Goal: Information Seeking & Learning: Learn about a topic

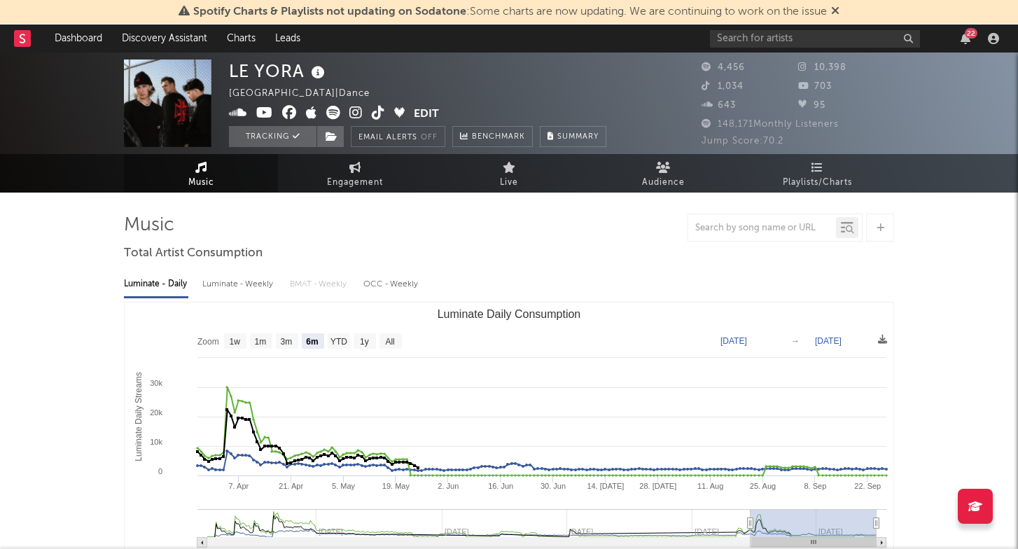
select select "6m"
click at [168, 34] on link "Discovery Assistant" at bounding box center [164, 39] width 105 height 28
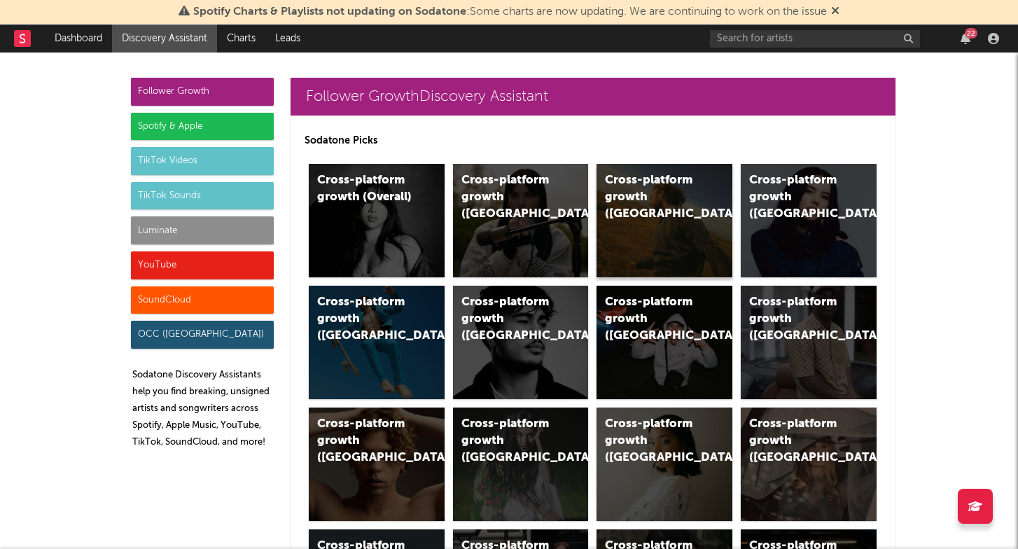
click at [664, 263] on div "Cross-platform growth ([GEOGRAPHIC_DATA])" at bounding box center [664, 220] width 136 height 113
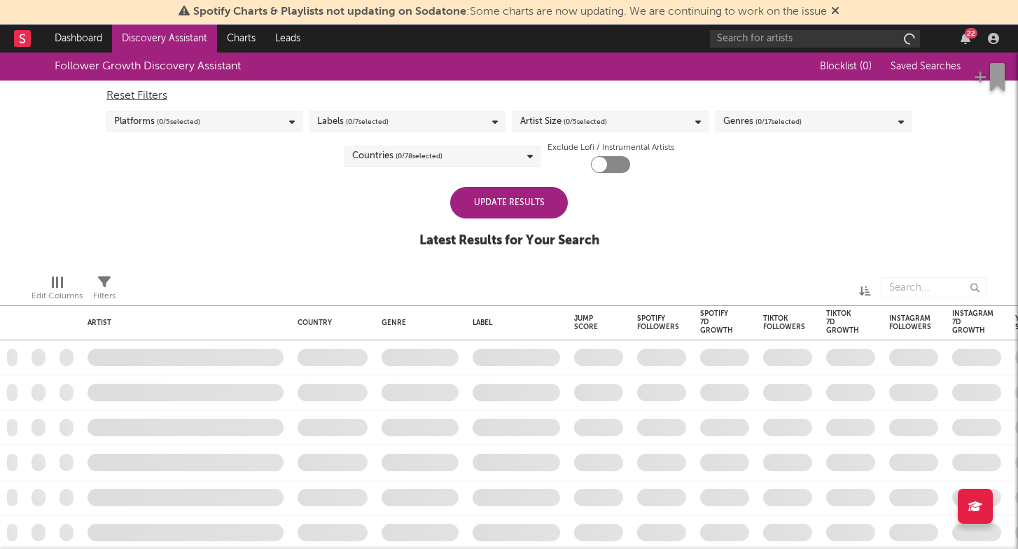
checkbox input "true"
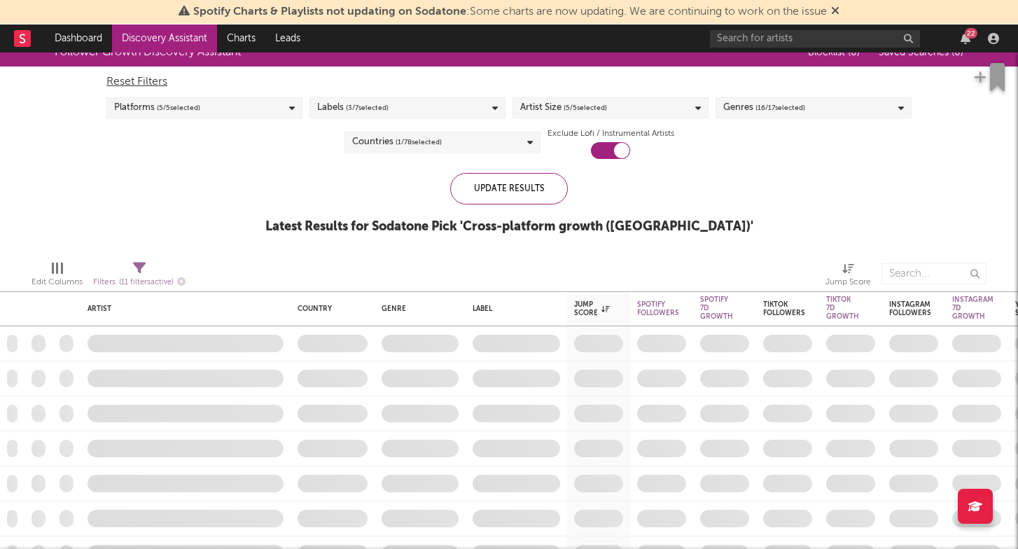
click at [437, 106] on div "Labels ( 3 / 7 selected)" at bounding box center [407, 107] width 196 height 21
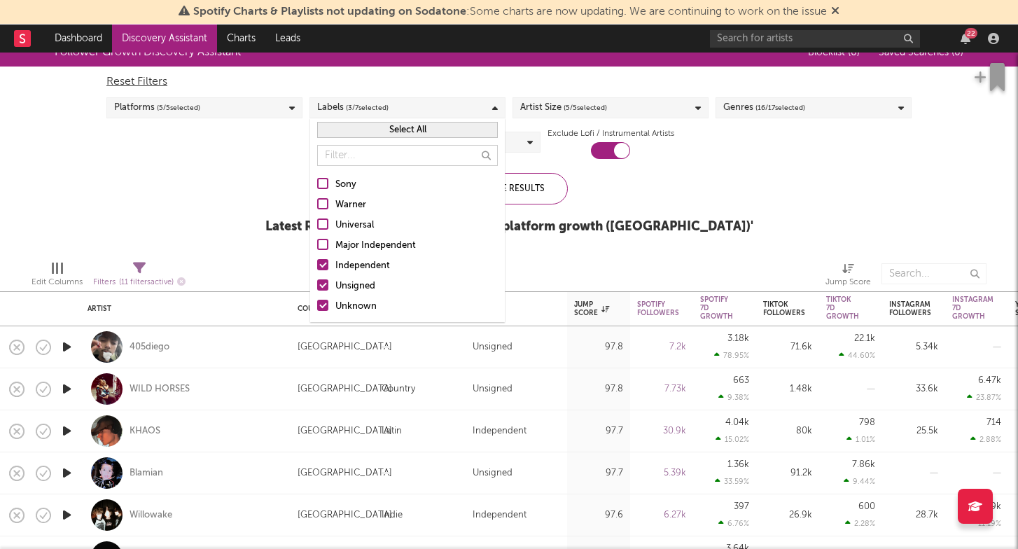
click at [284, 157] on div "Reset Filters Platforms ( 5 / 5 selected) Labels ( 3 / 7 selected) Artist Size …" at bounding box center [508, 113] width 819 height 92
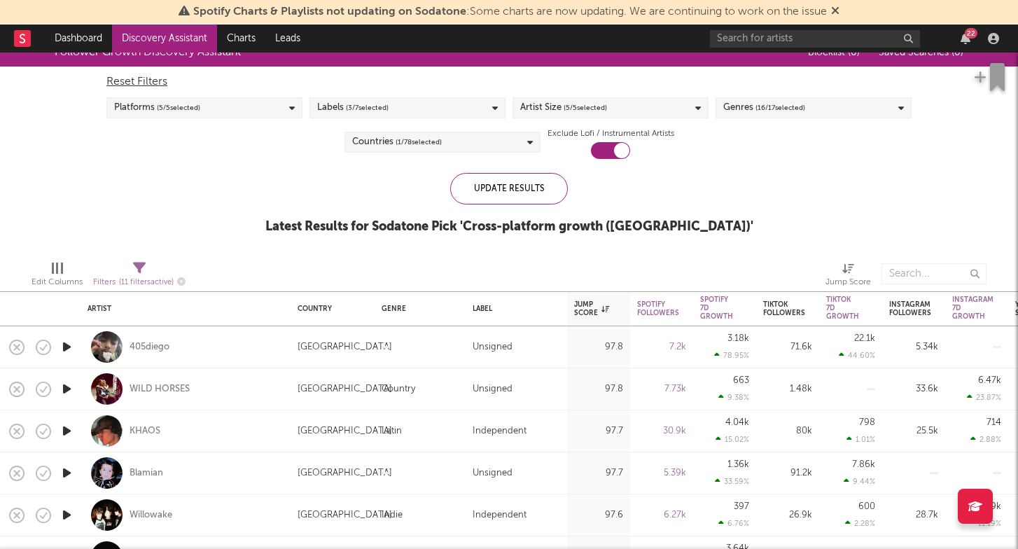
click at [258, 106] on div "Platforms ( 5 / 5 selected)" at bounding box center [204, 107] width 196 height 21
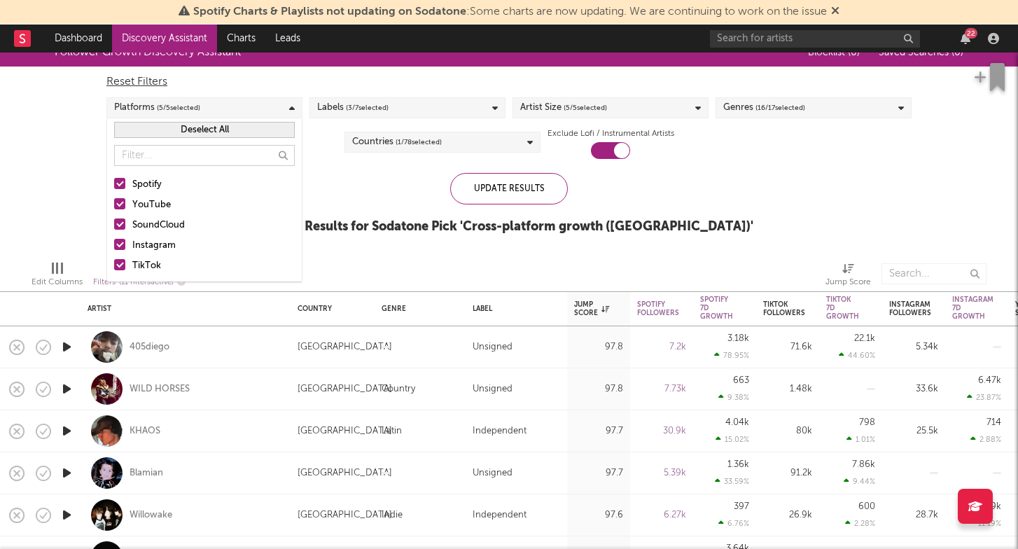
click at [258, 106] on div "Platforms ( 5 / 5 selected)" at bounding box center [204, 107] width 196 height 21
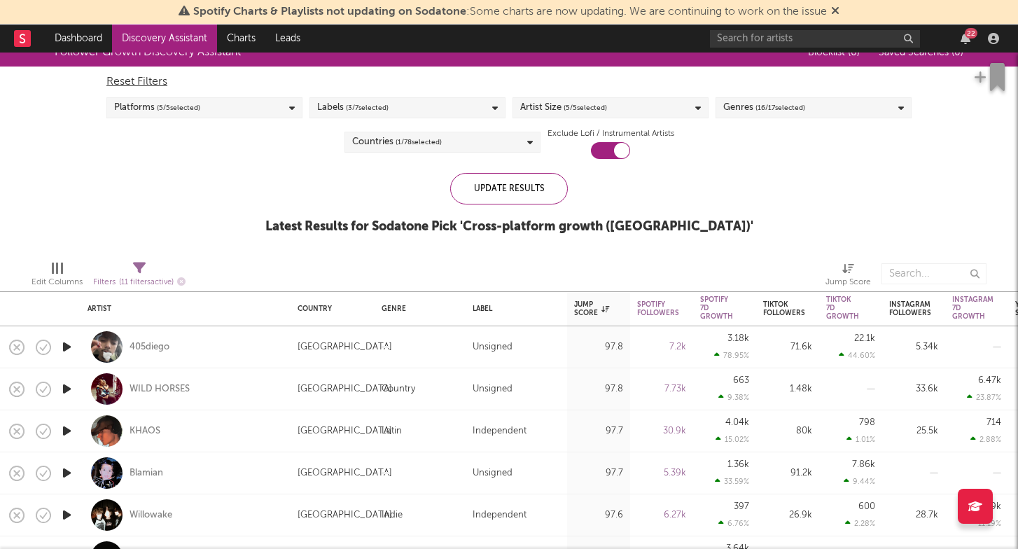
click at [641, 111] on div "Artist Size ( 5 / 5 selected)" at bounding box center [610, 107] width 196 height 21
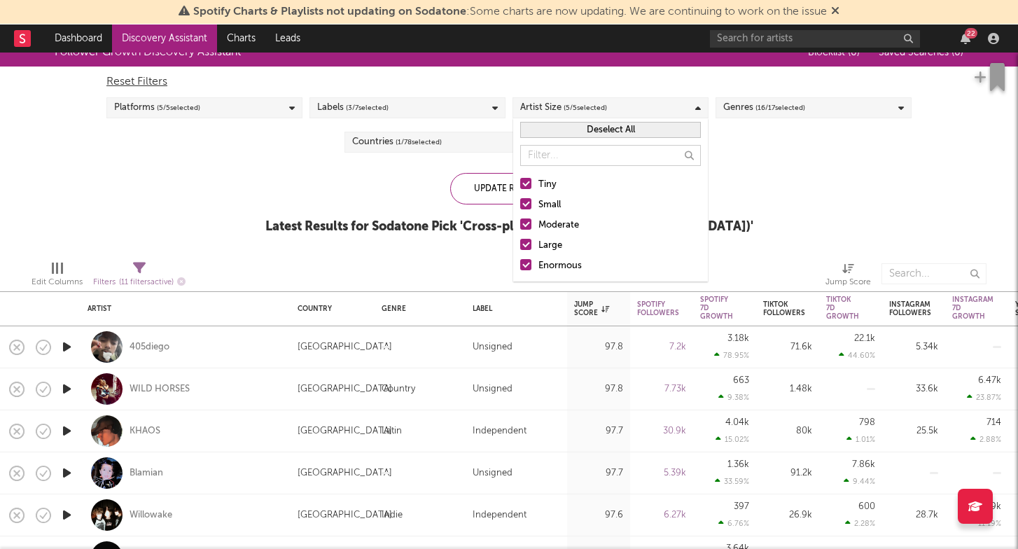
click at [557, 204] on div "Small" at bounding box center [619, 205] width 162 height 17
click at [520, 204] on input "Small" at bounding box center [520, 205] width 0 height 17
click at [557, 190] on div "Tiny" at bounding box center [619, 184] width 162 height 17
click at [520, 190] on input "Tiny" at bounding box center [520, 184] width 0 height 17
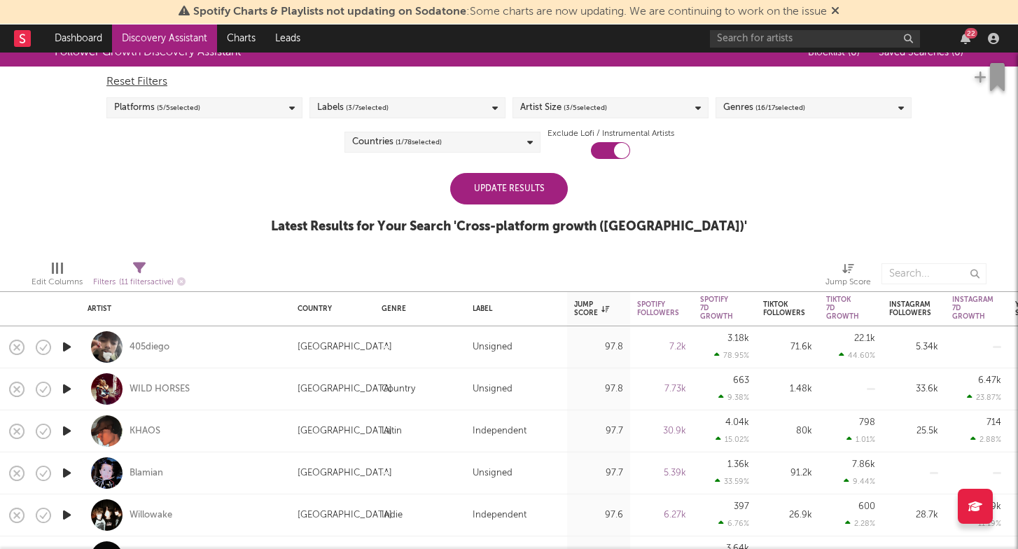
click at [483, 189] on div "Update Results" at bounding box center [509, 189] width 118 height 32
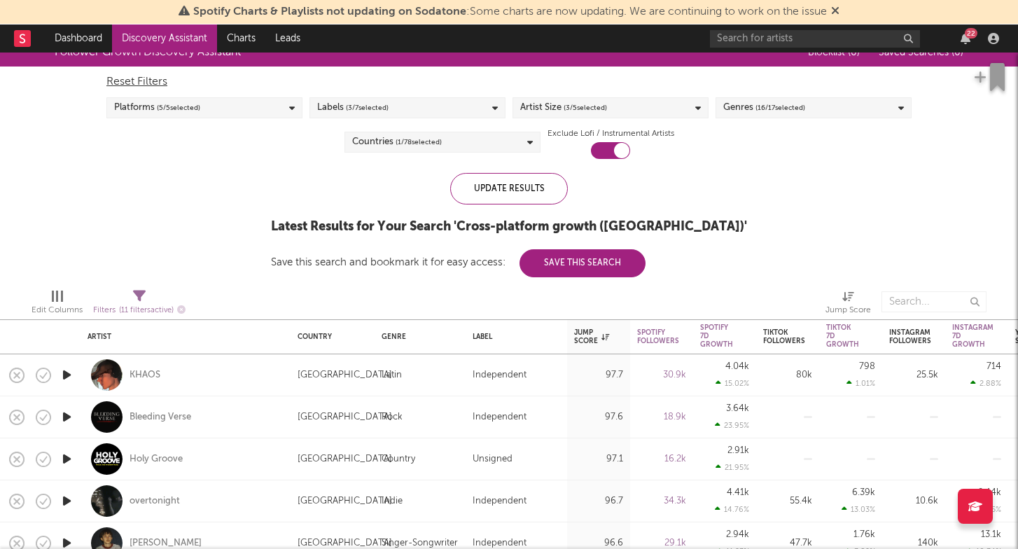
click at [767, 110] on span "( 16 / 17 selected)" at bounding box center [780, 107] width 50 height 17
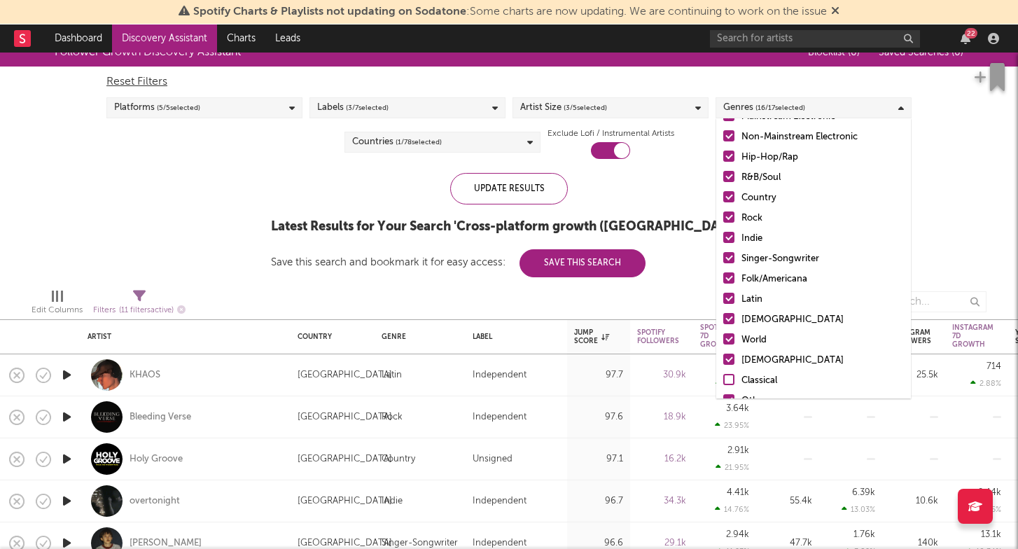
scroll to position [62, 0]
click at [754, 227] on div "Pop Mainstream Electronic Non-Mainstream Electronic Hip-Hop/Rap R&B/Soul Countr…" at bounding box center [813, 258] width 195 height 356
click at [754, 221] on div "Rock" at bounding box center [822, 217] width 162 height 17
click at [723, 221] on input "Rock" at bounding box center [723, 217] width 0 height 17
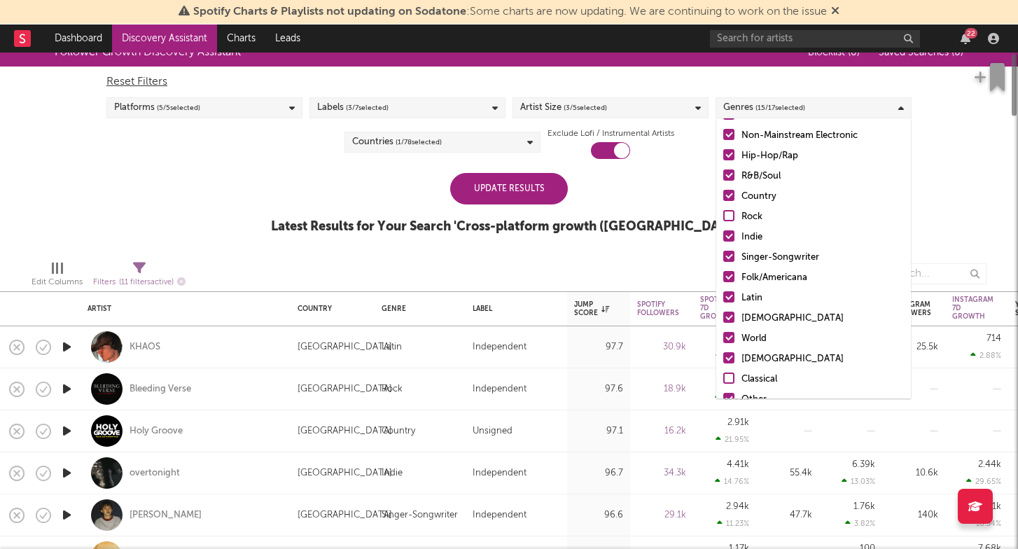
click at [754, 237] on div "Indie" at bounding box center [822, 237] width 162 height 17
click at [723, 237] on input "Indie" at bounding box center [723, 237] width 0 height 17
click at [757, 256] on div "Singer-Songwriter" at bounding box center [822, 257] width 162 height 17
click at [723, 256] on input "Singer-Songwriter" at bounding box center [723, 257] width 0 height 17
click at [757, 277] on div "Folk/Americana" at bounding box center [822, 278] width 162 height 17
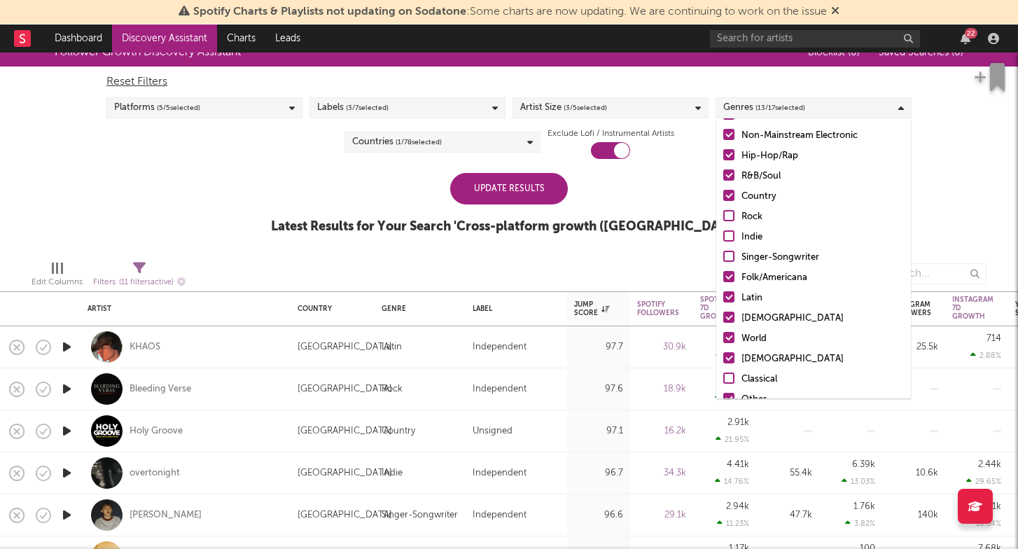
click at [723, 277] on input "Folk/Americana" at bounding box center [723, 278] width 0 height 17
click at [753, 299] on div "Latin" at bounding box center [822, 298] width 162 height 17
click at [723, 299] on input "Latin" at bounding box center [723, 298] width 0 height 17
click at [753, 312] on div "[DEMOGRAPHIC_DATA]" at bounding box center [822, 318] width 162 height 17
click at [723, 312] on input "[DEMOGRAPHIC_DATA]" at bounding box center [723, 318] width 0 height 17
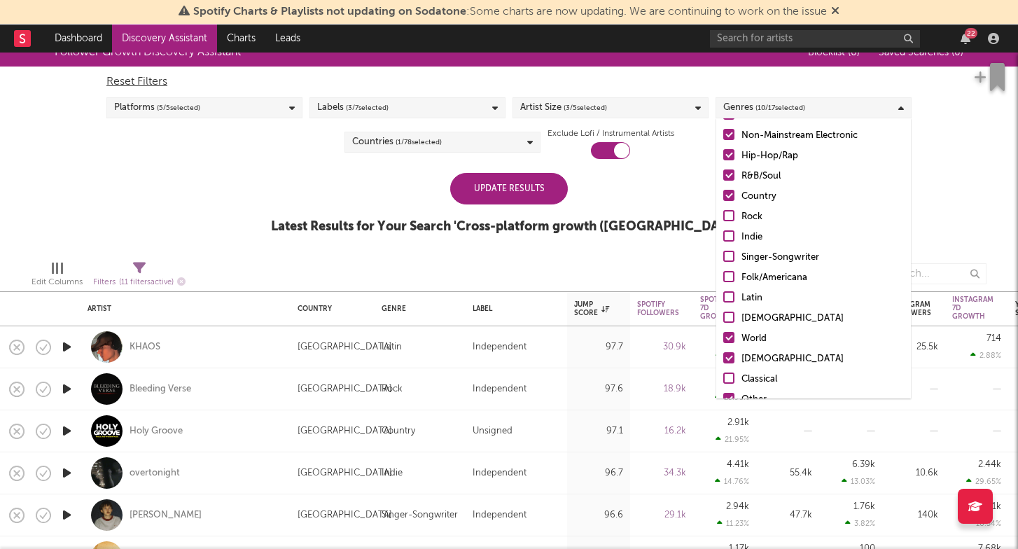
click at [755, 335] on div "World" at bounding box center [822, 338] width 162 height 17
click at [723, 335] on input "World" at bounding box center [723, 338] width 0 height 17
click at [757, 351] on div "[DEMOGRAPHIC_DATA]" at bounding box center [822, 359] width 162 height 17
click at [723, 351] on input "[DEMOGRAPHIC_DATA]" at bounding box center [723, 359] width 0 height 17
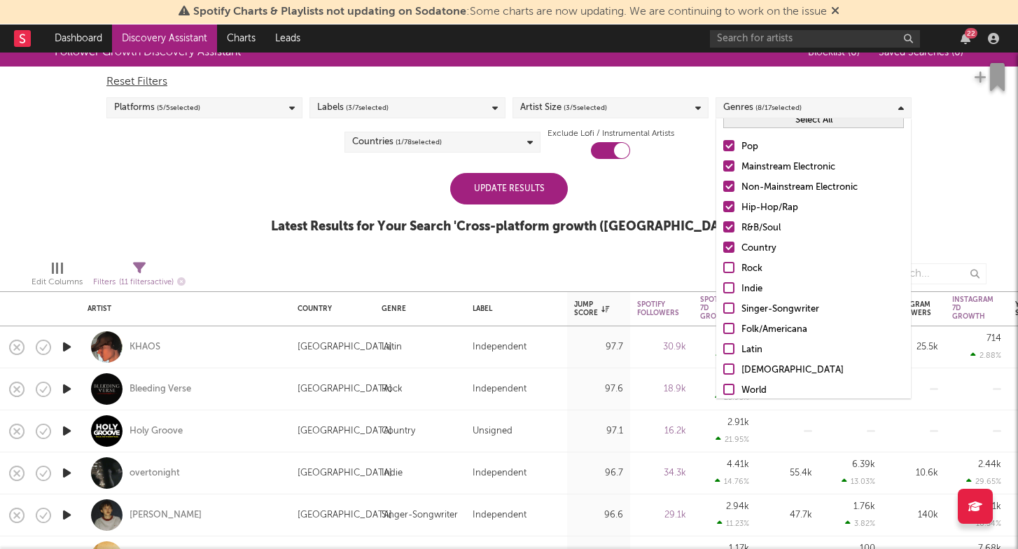
scroll to position [9, 0]
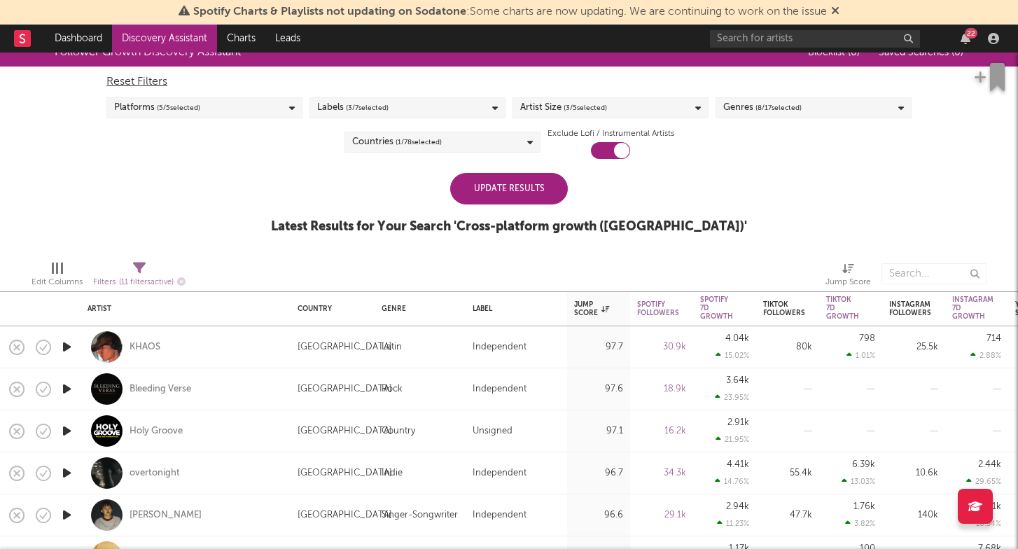
click at [652, 211] on div "Update Results Latest Results for Your Search ' Cross-platform growth ([GEOGRAP…" at bounding box center [509, 211] width 476 height 76
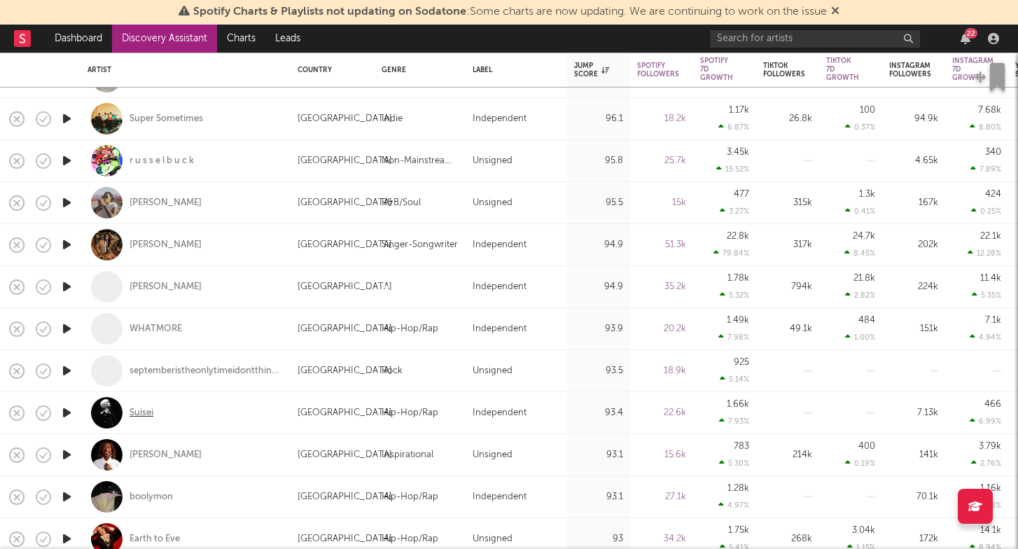
click at [139, 415] on div "Suisei" at bounding box center [142, 413] width 24 height 13
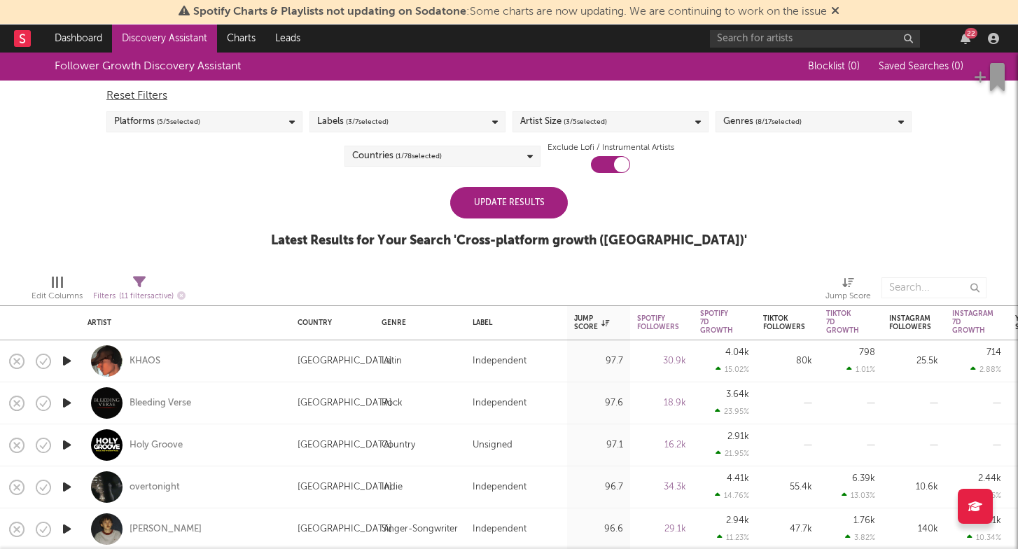
click at [672, 127] on div "Artist Size ( 3 / 5 selected)" at bounding box center [610, 121] width 196 height 21
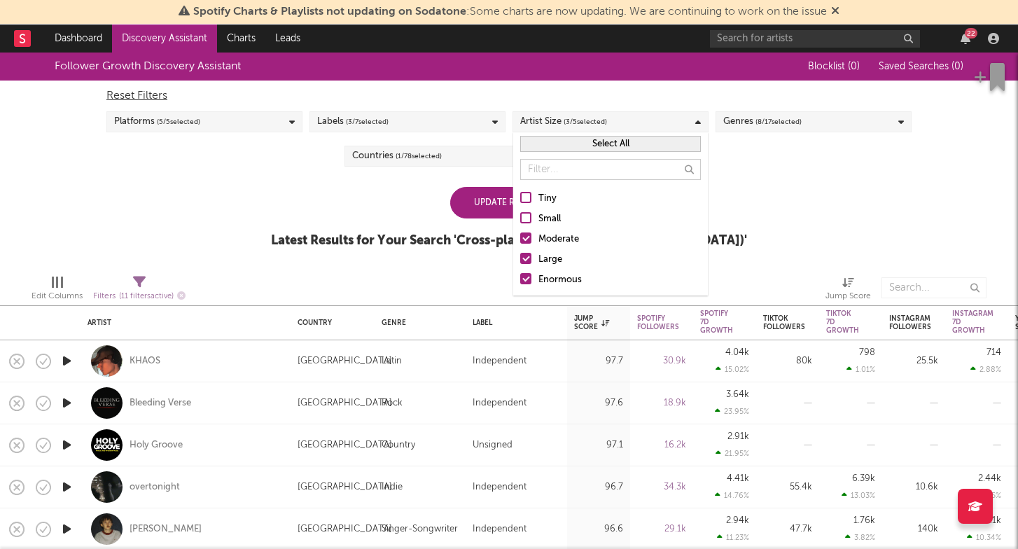
click at [578, 274] on div "Enormous" at bounding box center [619, 280] width 162 height 17
click at [520, 274] on input "Enormous" at bounding box center [520, 280] width 0 height 17
click at [564, 219] on div "Small" at bounding box center [619, 219] width 162 height 17
click at [520, 219] on input "Small" at bounding box center [520, 219] width 0 height 17
click at [790, 228] on div "Follower Growth Discovery Assistant Blocklist ( 0 ) Saved Searches ( 0 ) Reset …" at bounding box center [509, 158] width 1018 height 211
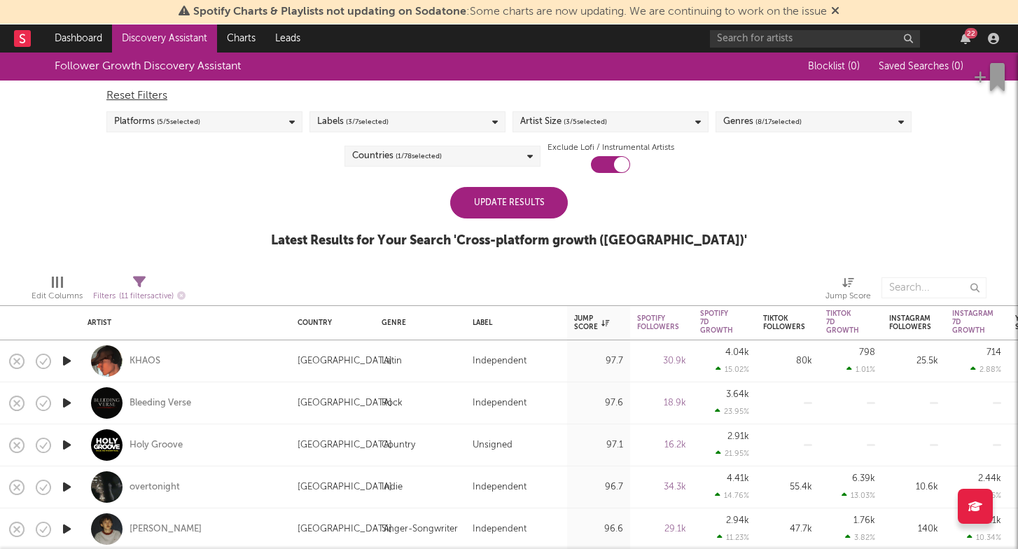
click at [526, 192] on div "Update Results" at bounding box center [509, 203] width 118 height 32
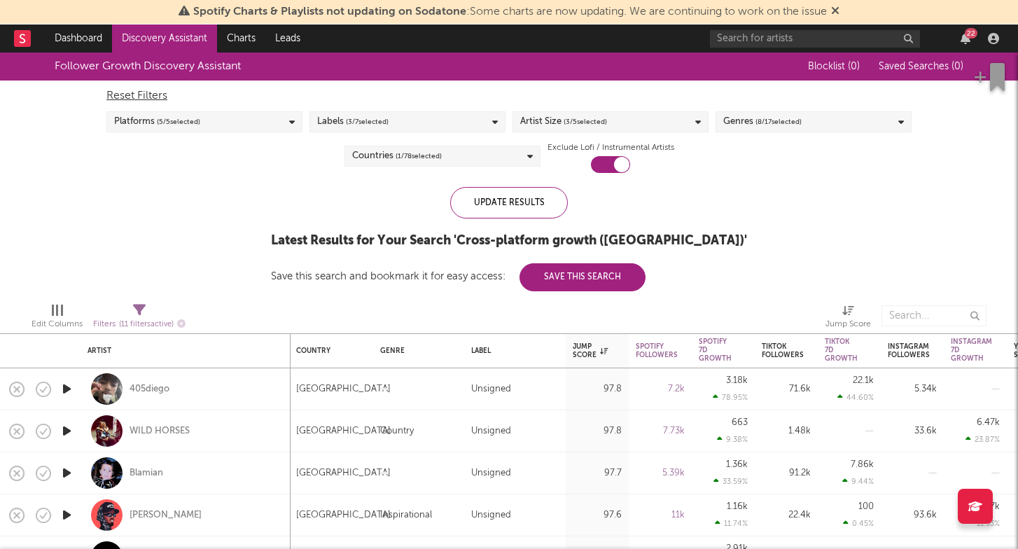
click at [758, 125] on span "( 8 / 17 selected)" at bounding box center [778, 121] width 46 height 17
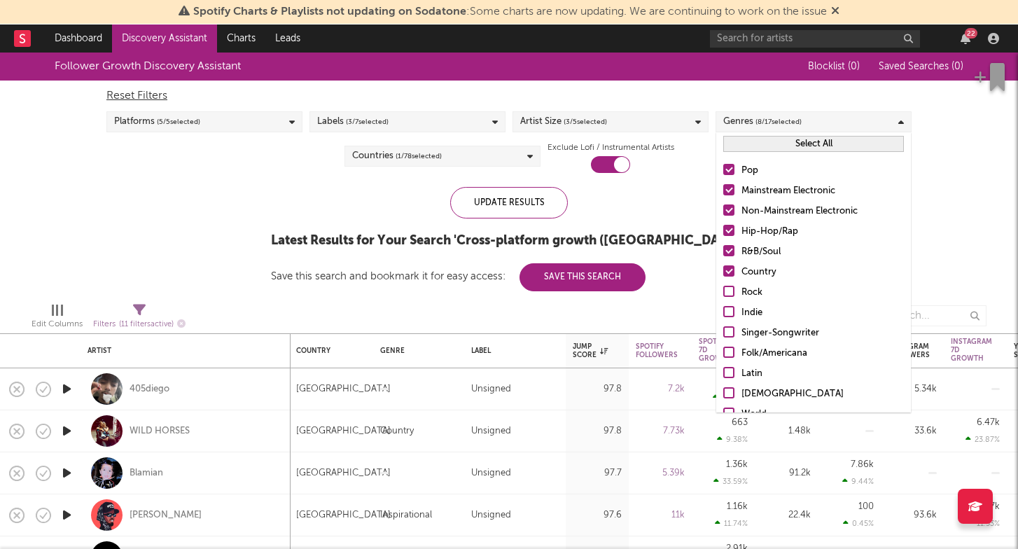
click at [756, 272] on div "Country" at bounding box center [822, 272] width 162 height 17
click at [723, 272] on input "Country" at bounding box center [723, 272] width 0 height 17
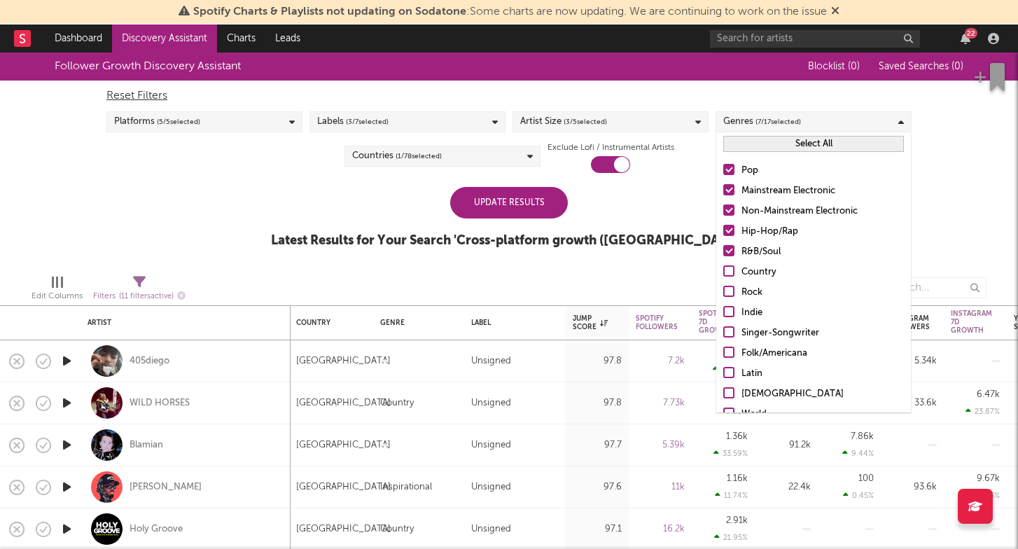
click at [517, 197] on div "Update Results" at bounding box center [509, 203] width 118 height 32
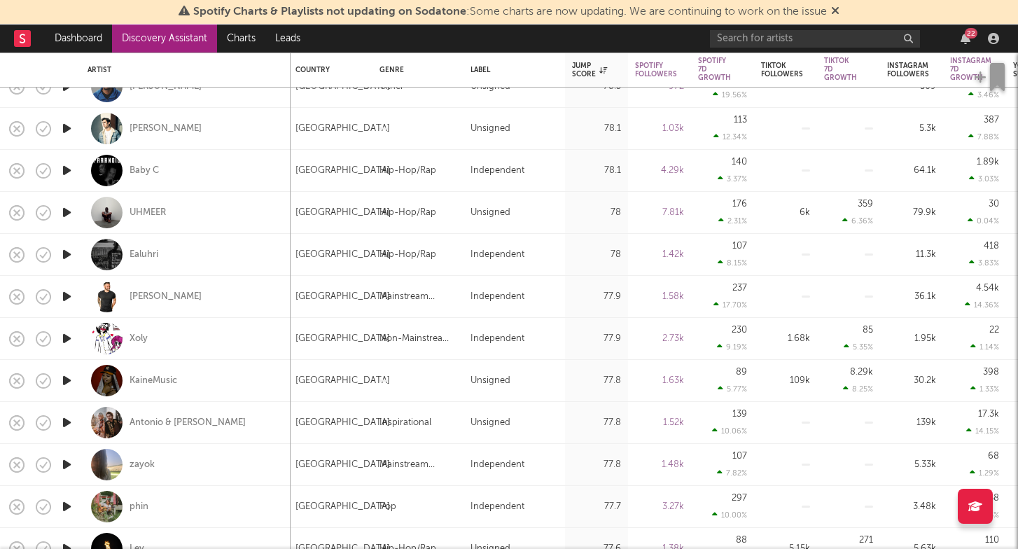
click at [351, 368] on div "[GEOGRAPHIC_DATA]" at bounding box center [330, 381] width 84 height 42
select select "1w"
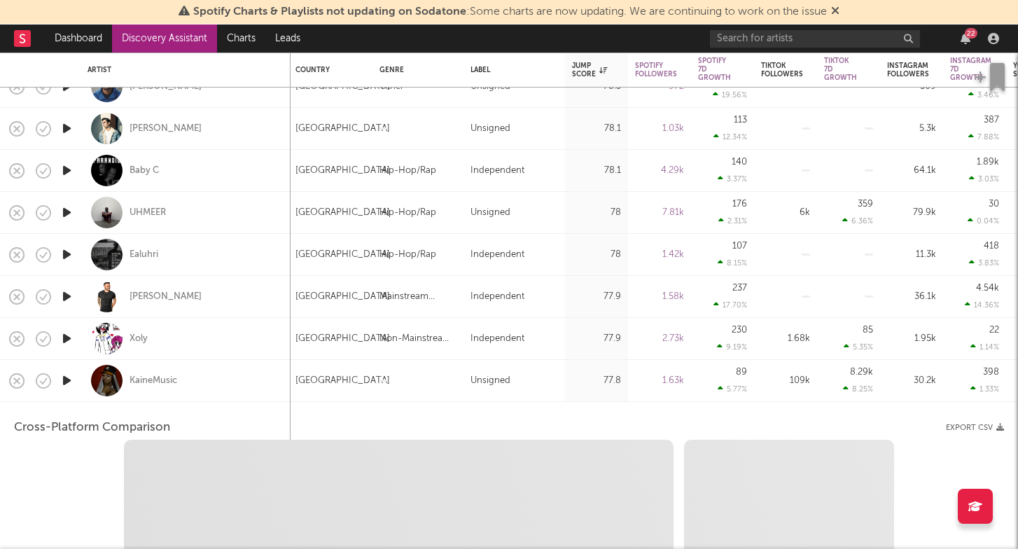
select select "1w"
select select "1m"
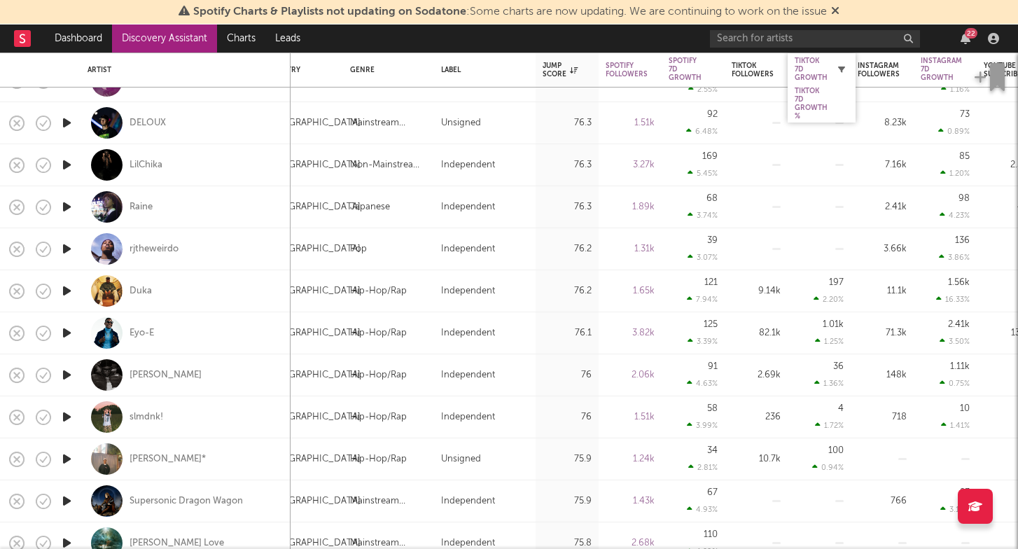
click at [840, 74] on button "button" at bounding box center [841, 69] width 14 height 14
click at [812, 108] on div "Tiktok 7D Growth %" at bounding box center [811, 104] width 33 height 34
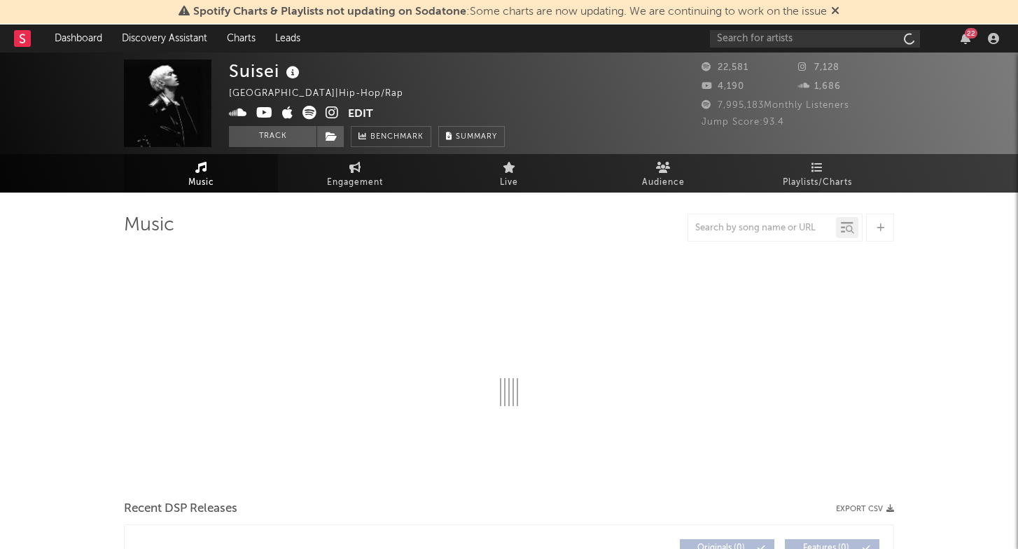
select select "6m"
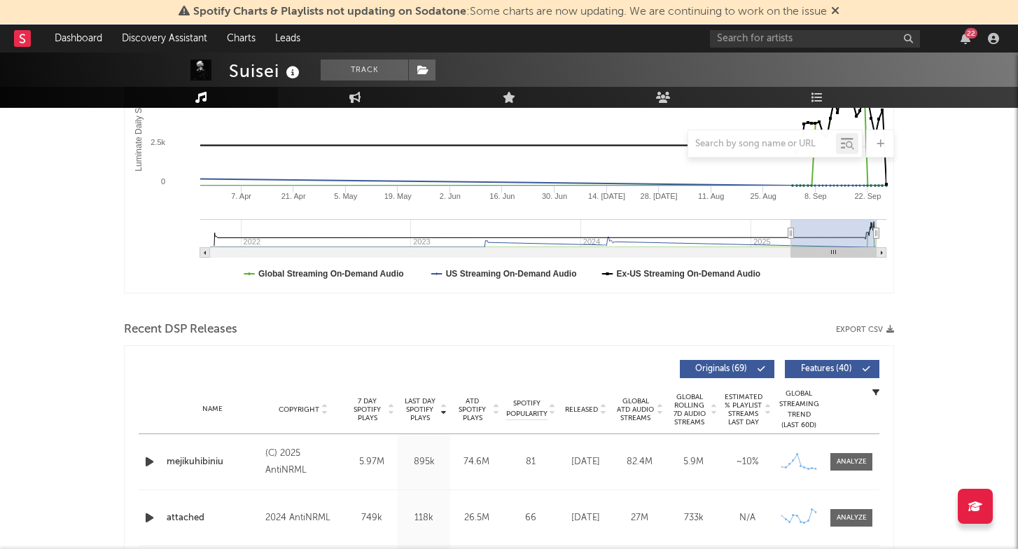
scroll to position [291, 0]
